Goal: Information Seeking & Learning: Compare options

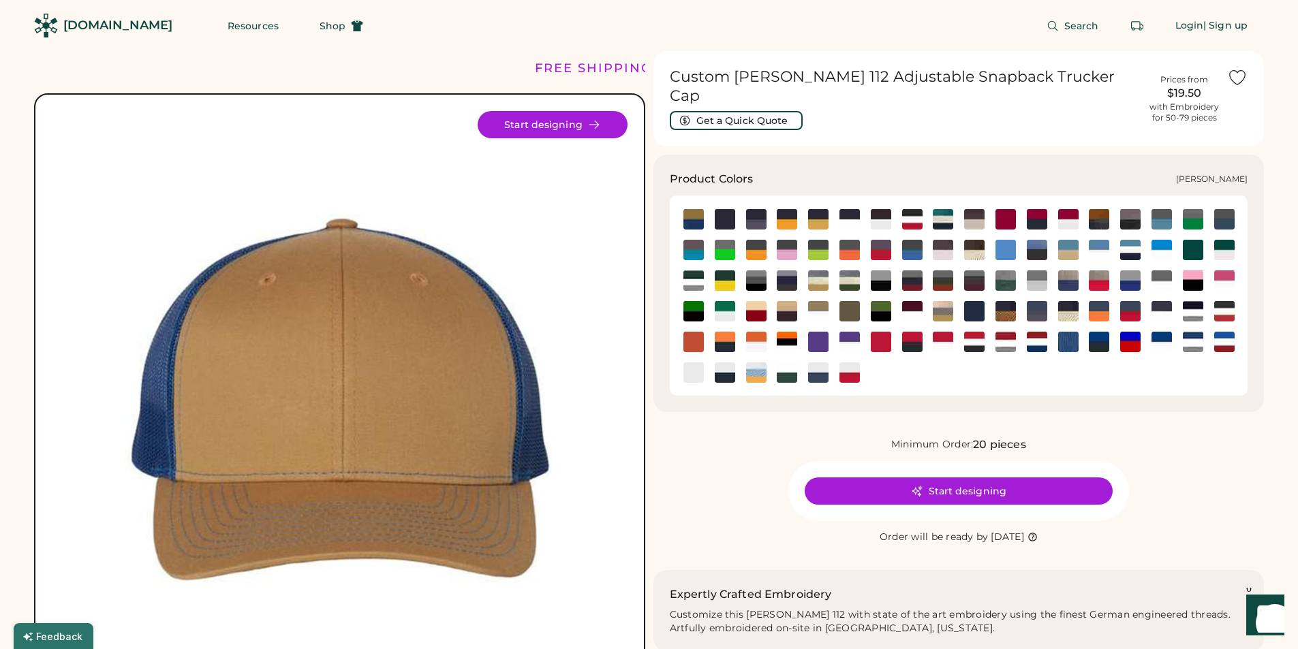
click at [848, 301] on img at bounding box center [849, 311] width 20 height 20
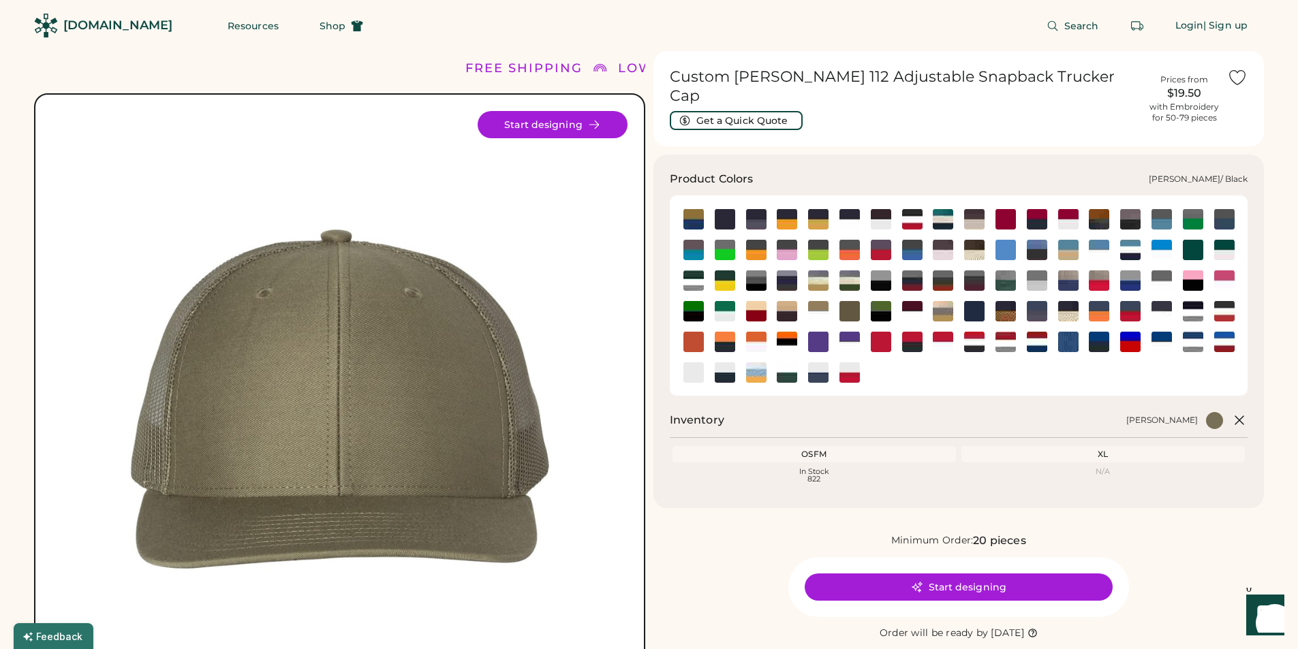
click at [887, 301] on img at bounding box center [881, 311] width 20 height 20
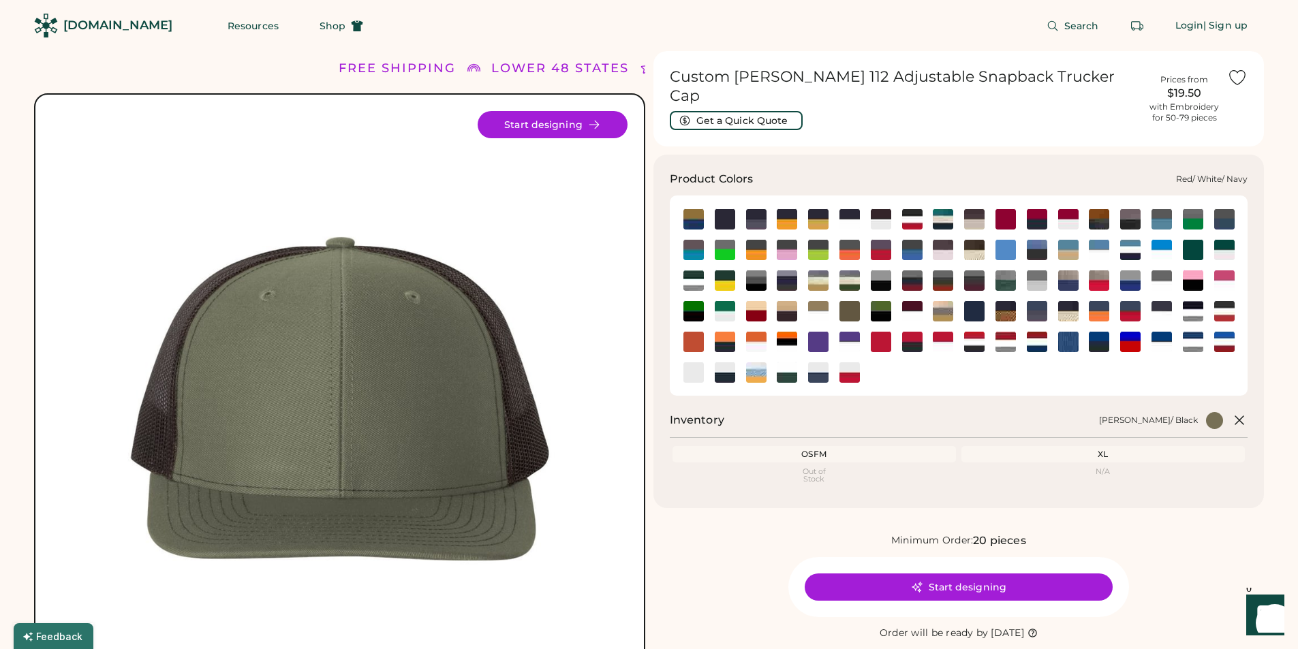
click at [1034, 332] on img at bounding box center [1037, 342] width 20 height 20
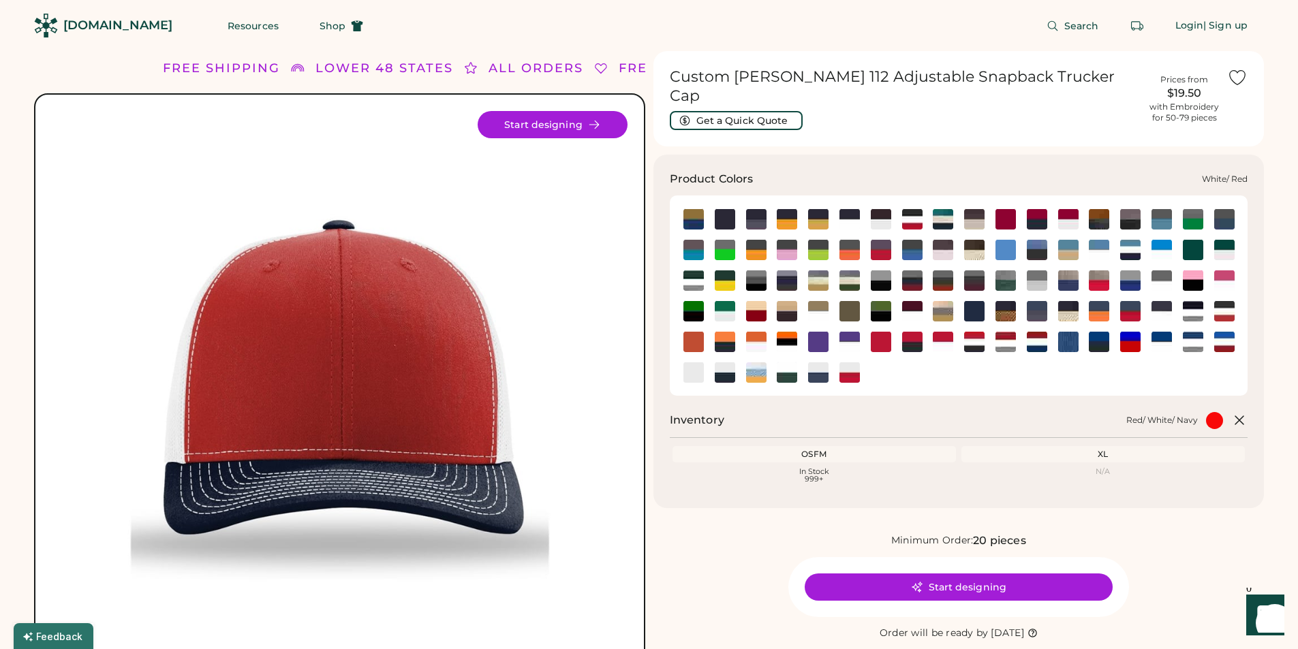
click at [852, 362] on img at bounding box center [849, 372] width 20 height 20
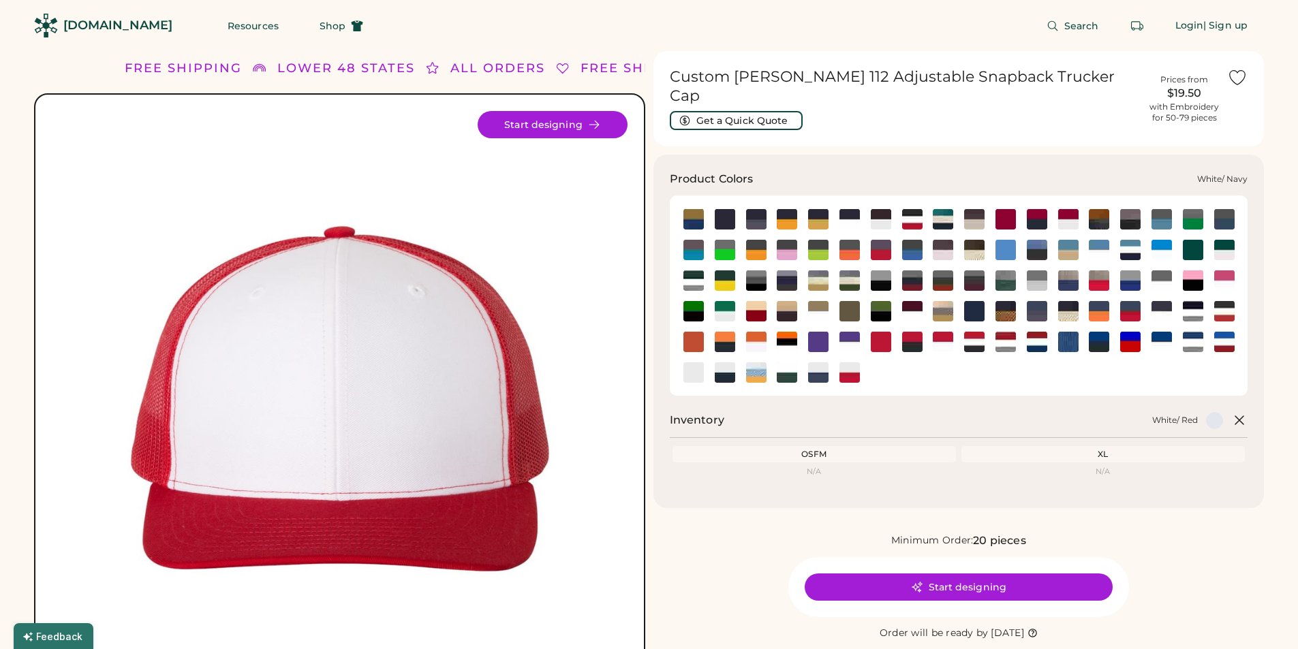
click at [811, 362] on img at bounding box center [818, 372] width 20 height 20
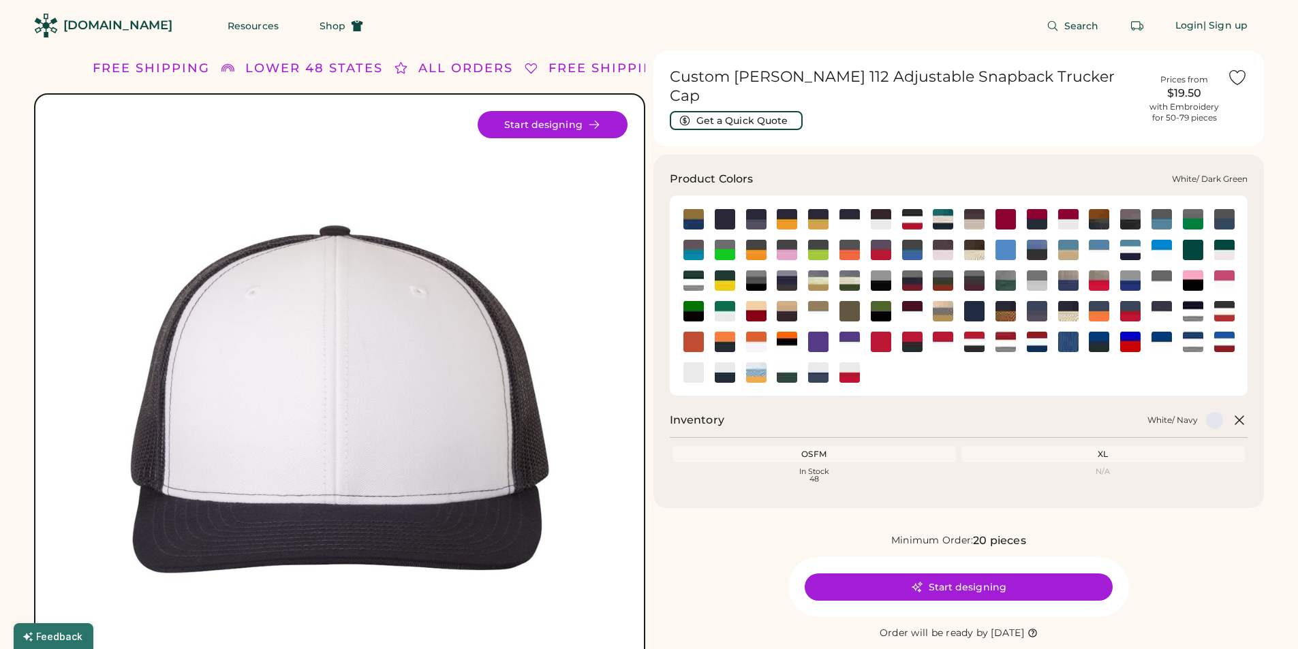
click at [789, 362] on img at bounding box center [787, 372] width 20 height 20
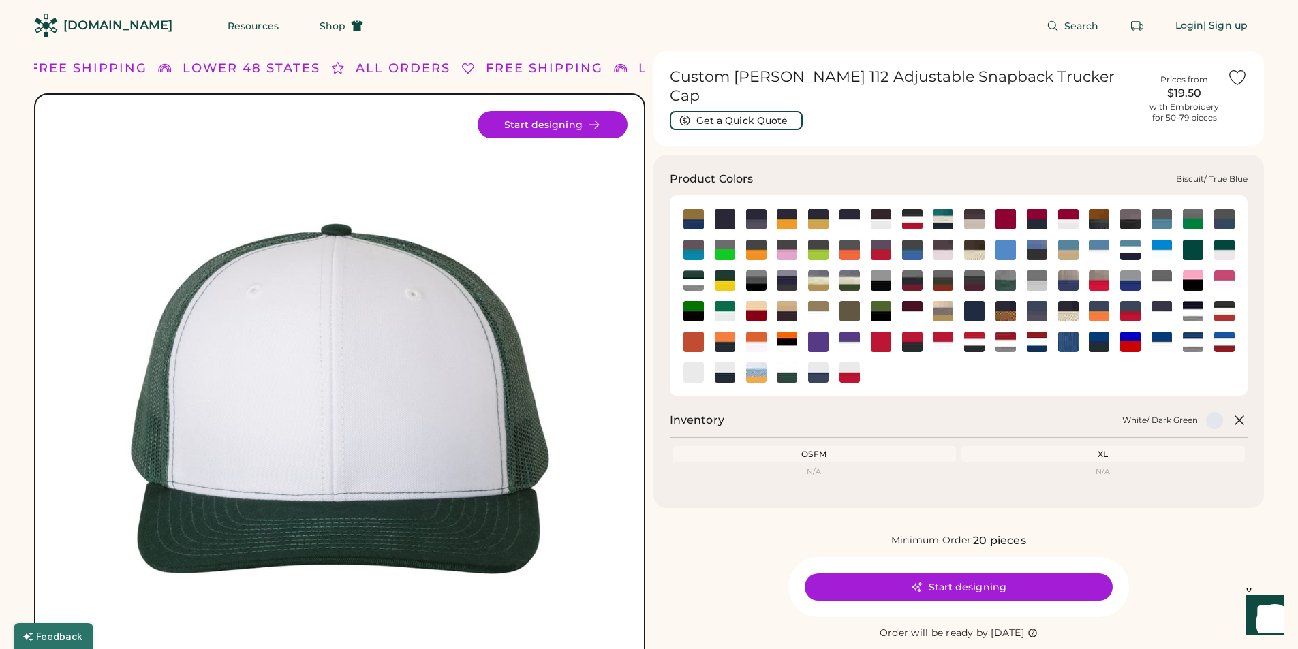
click at [690, 209] on img at bounding box center [693, 219] width 20 height 20
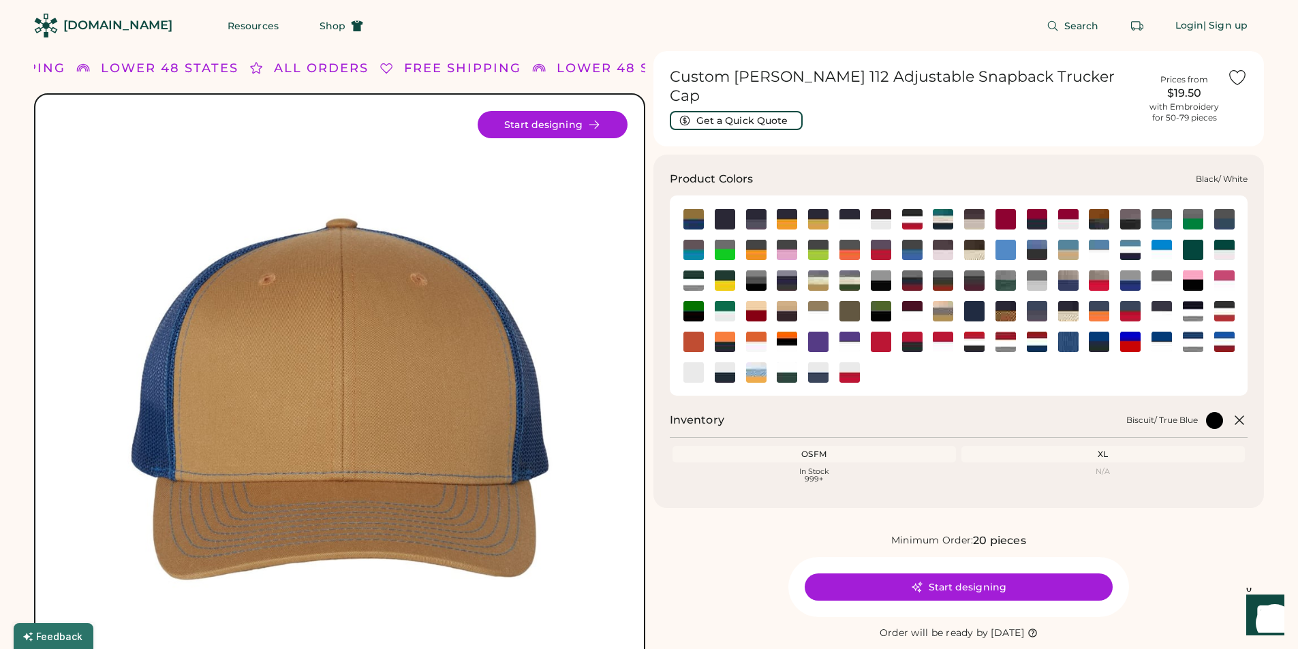
click at [848, 209] on img at bounding box center [849, 219] width 20 height 20
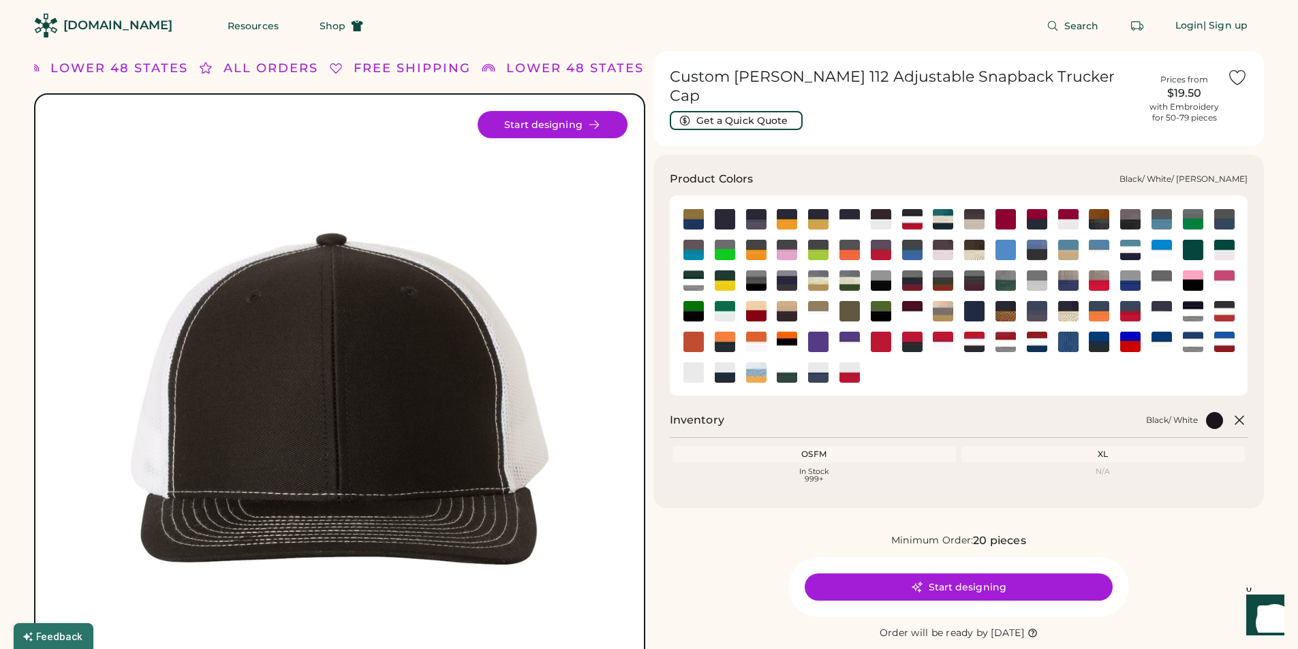
click at [885, 209] on img at bounding box center [881, 219] width 20 height 20
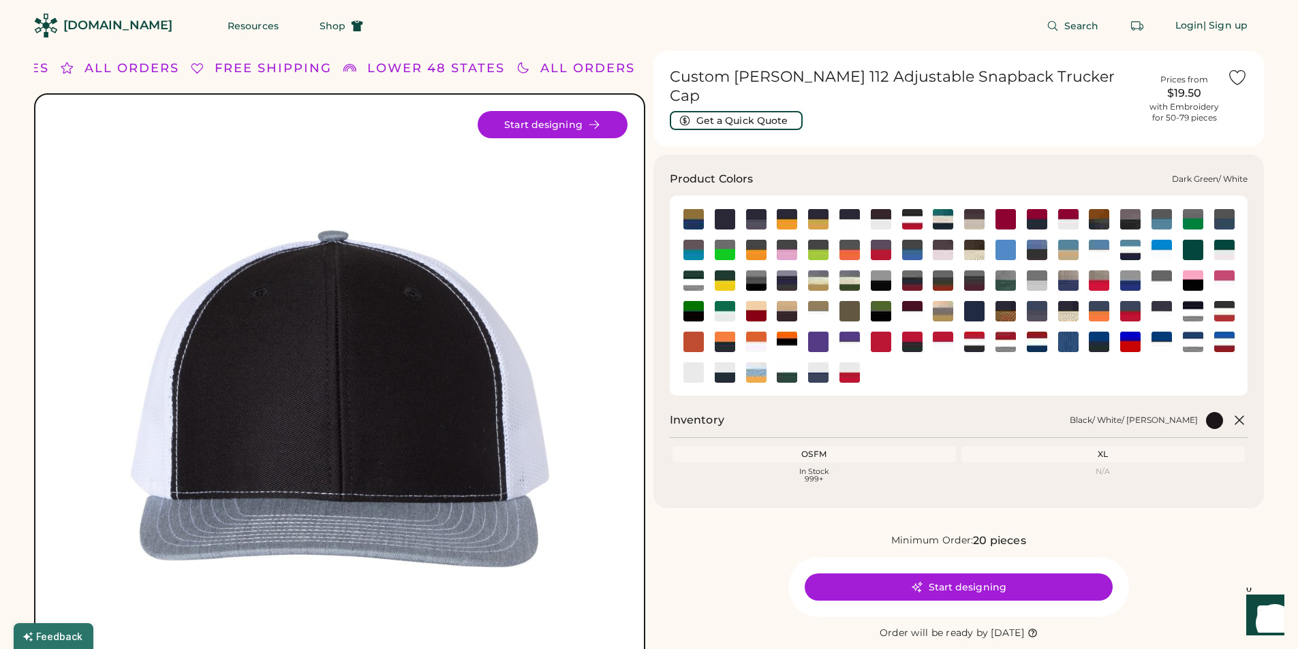
click at [1226, 240] on img at bounding box center [1224, 250] width 20 height 20
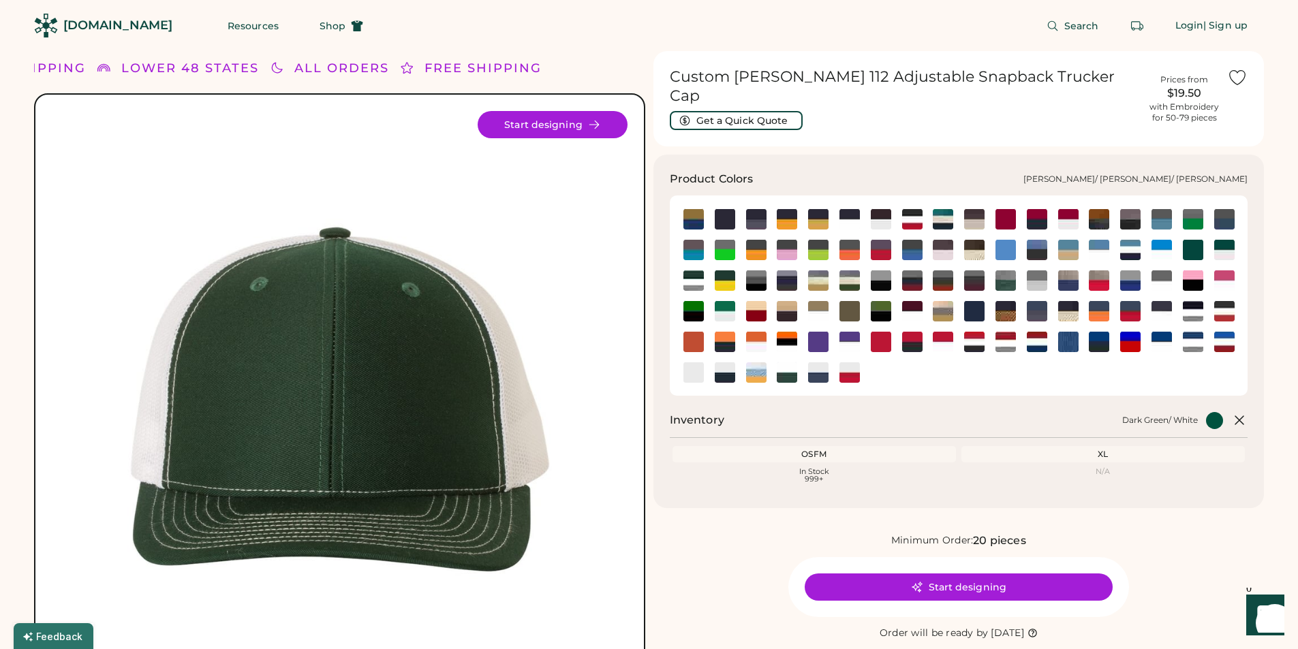
click at [822, 271] on img at bounding box center [818, 281] width 20 height 20
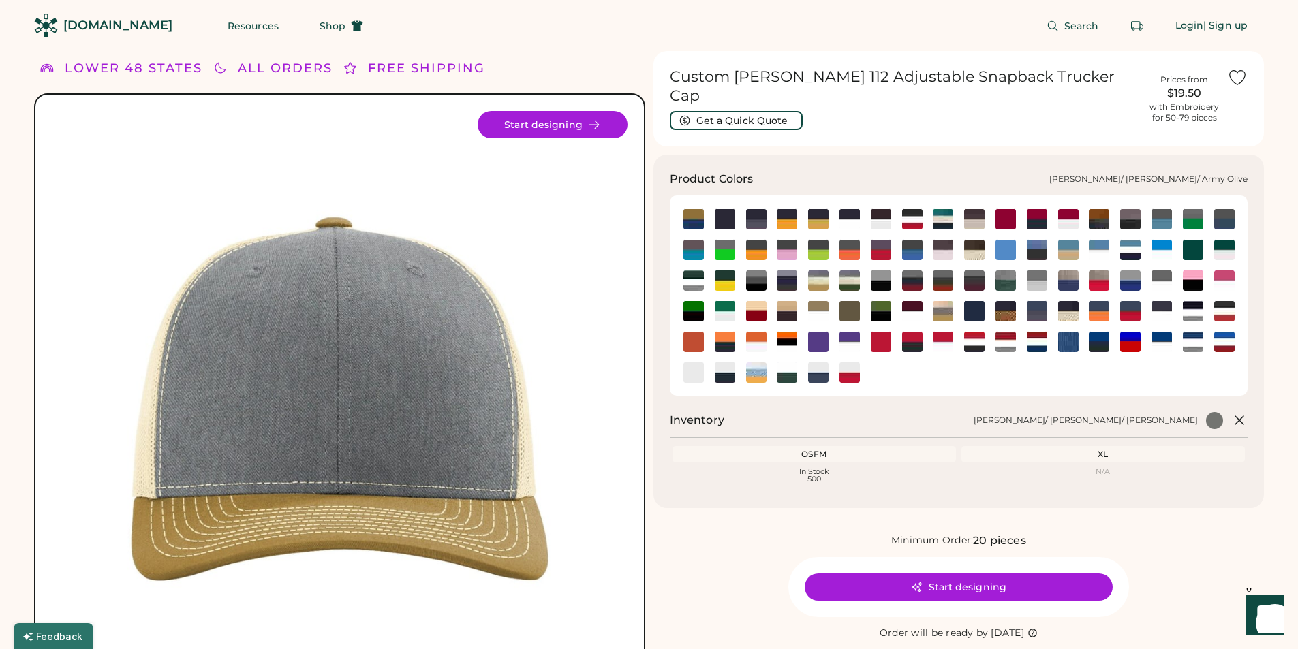
click at [858, 271] on img at bounding box center [849, 281] width 20 height 20
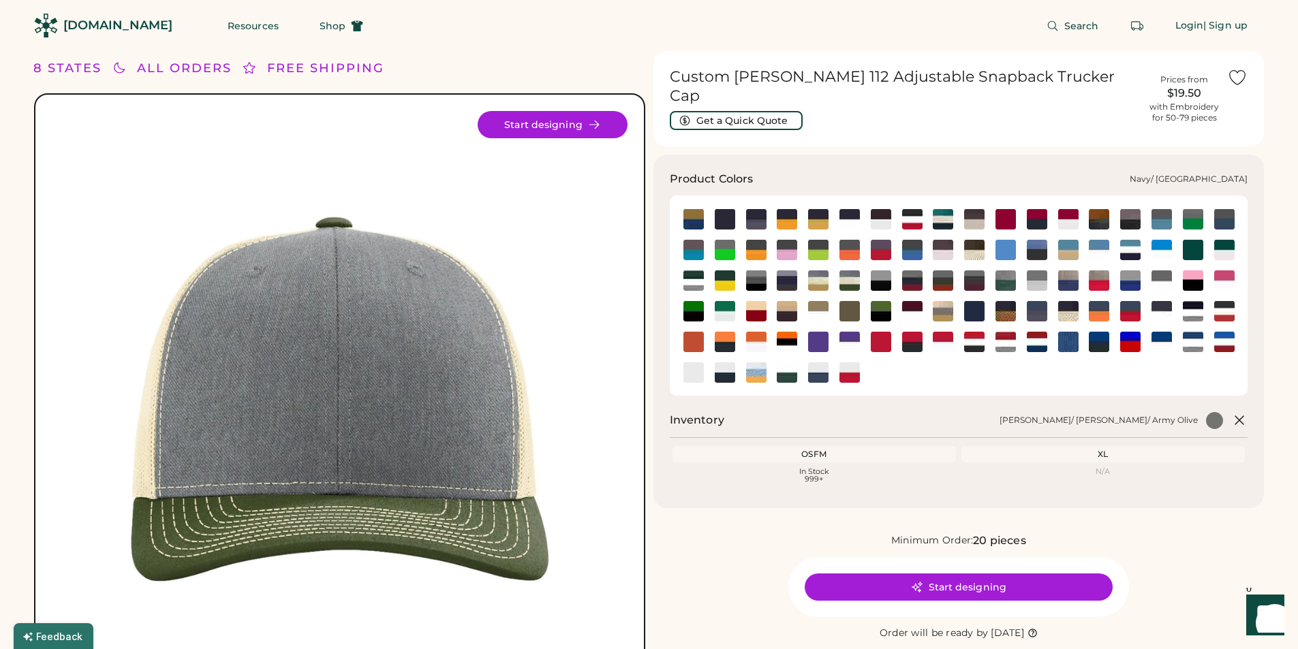
click at [1010, 301] on img at bounding box center [1005, 311] width 20 height 20
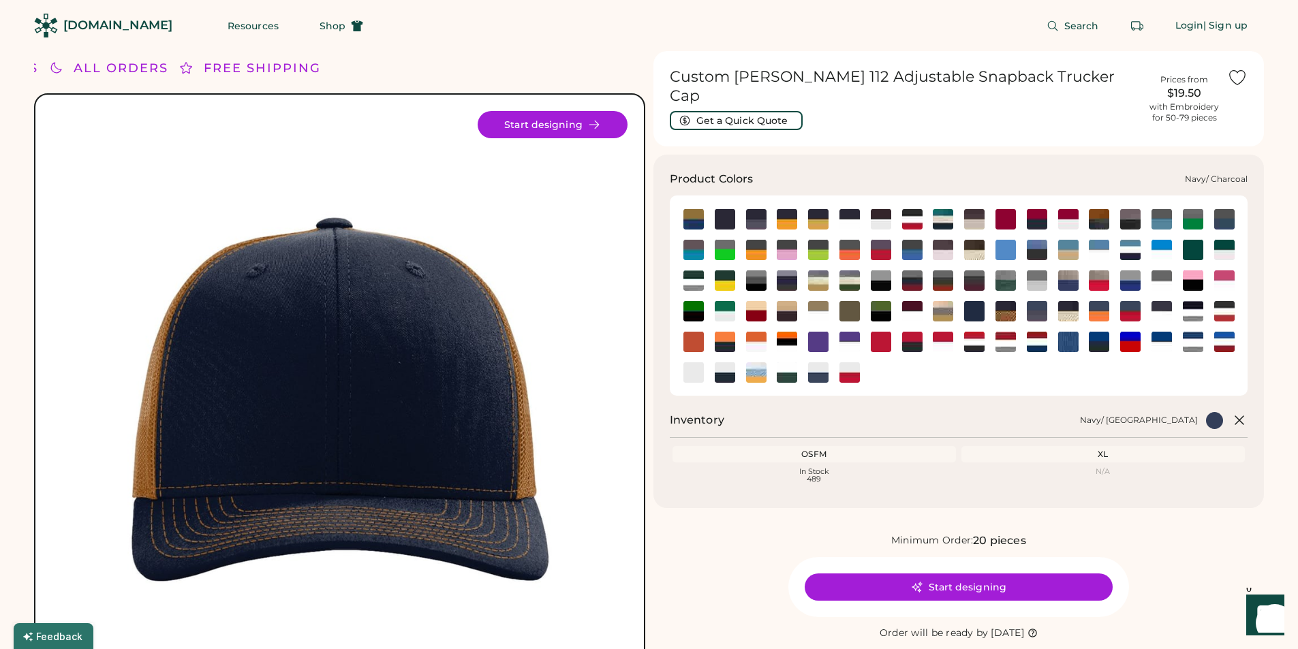
click at [1041, 301] on img at bounding box center [1037, 311] width 20 height 20
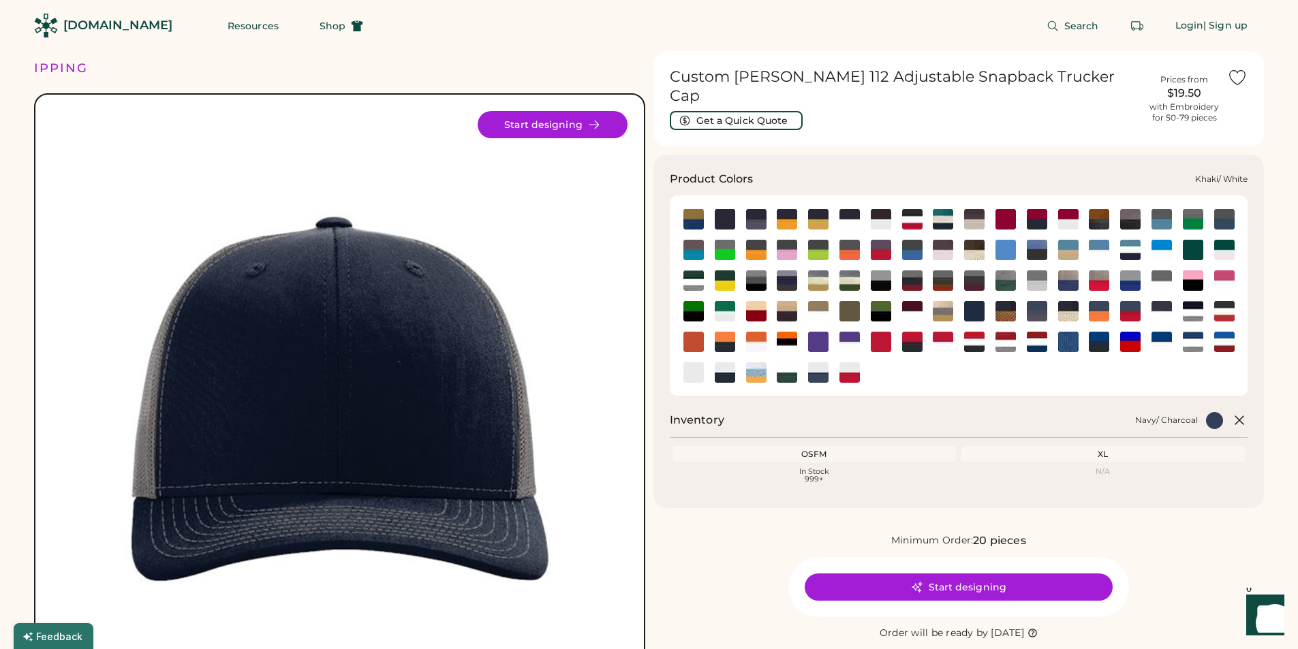
click at [818, 301] on img at bounding box center [818, 311] width 20 height 20
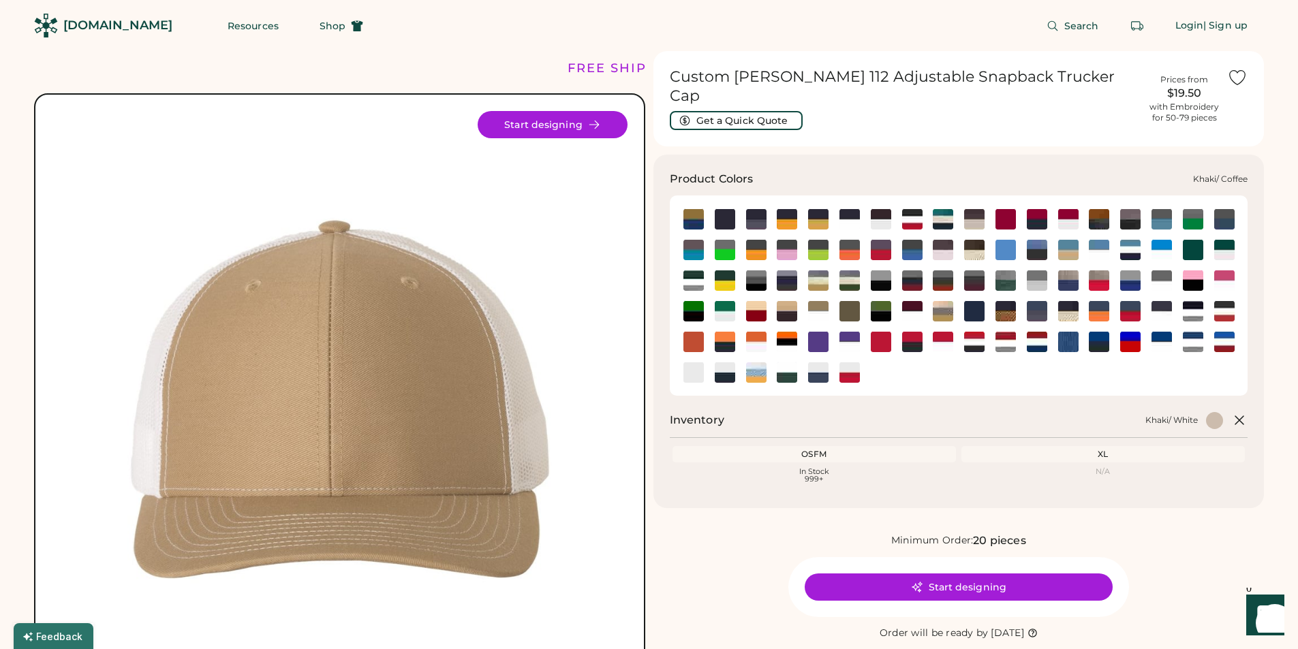
click at [785, 301] on img at bounding box center [787, 311] width 20 height 20
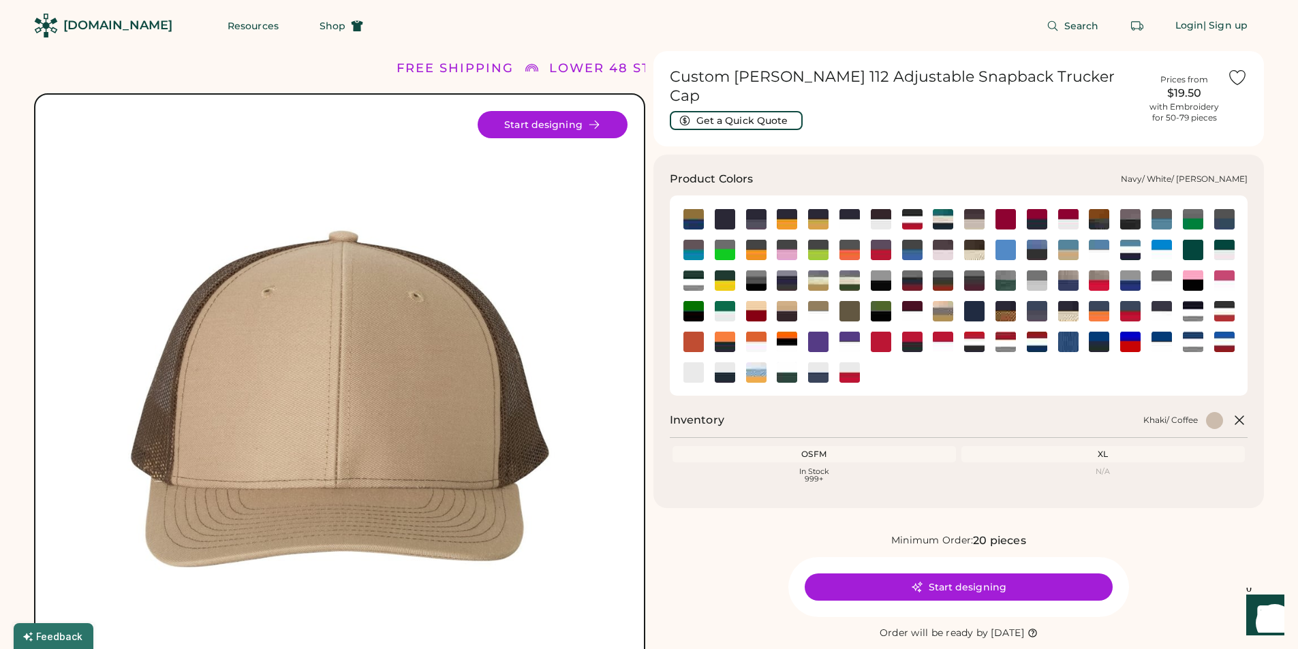
click at [1196, 301] on img at bounding box center [1193, 311] width 20 height 20
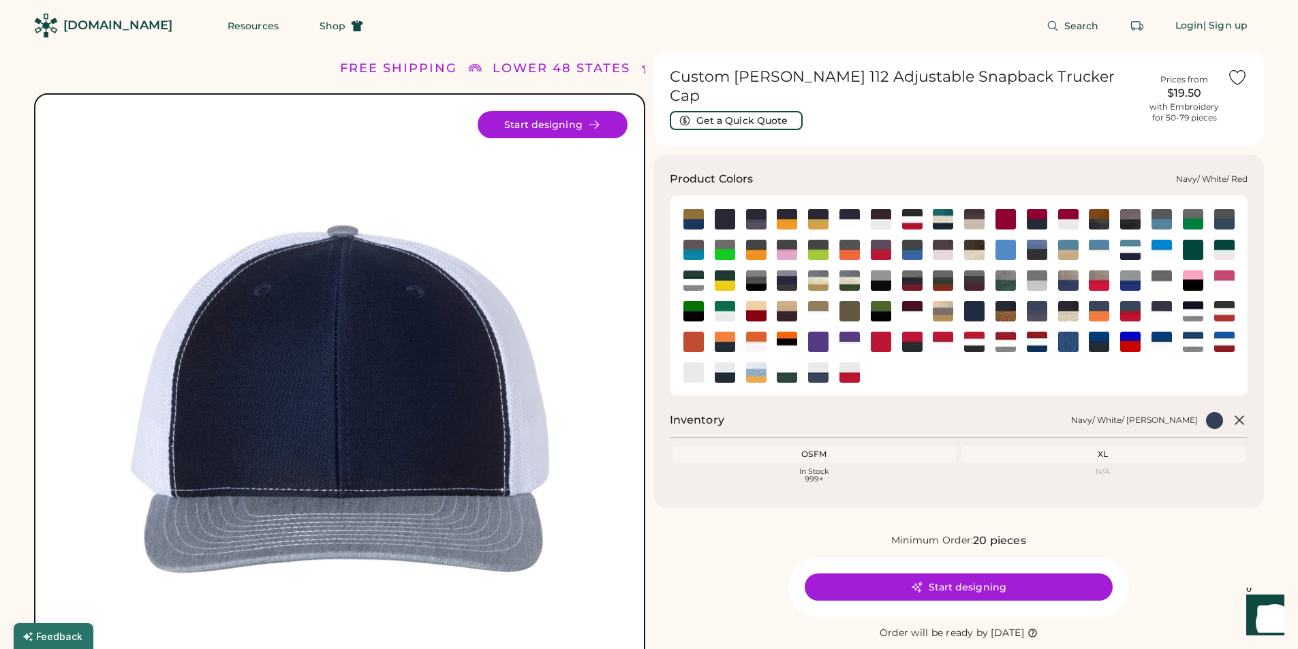
click at [1228, 301] on img at bounding box center [1224, 311] width 20 height 20
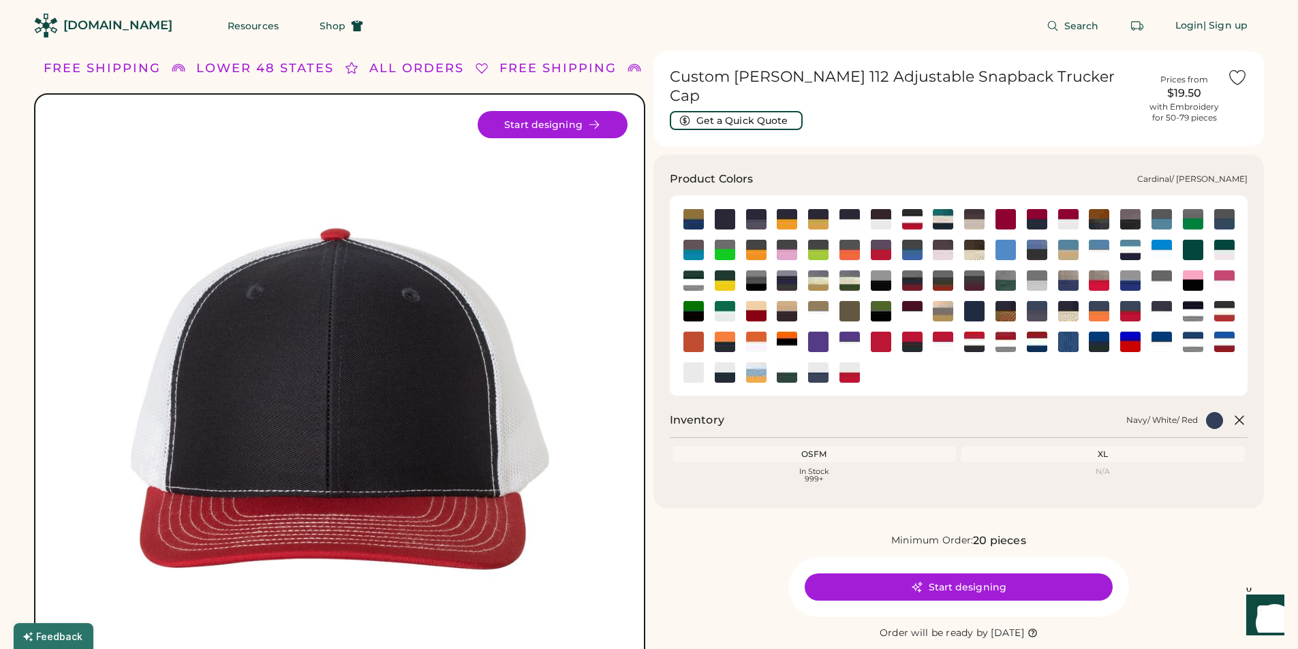
click at [1062, 209] on img at bounding box center [1068, 219] width 20 height 20
